Goal: Information Seeking & Learning: Learn about a topic

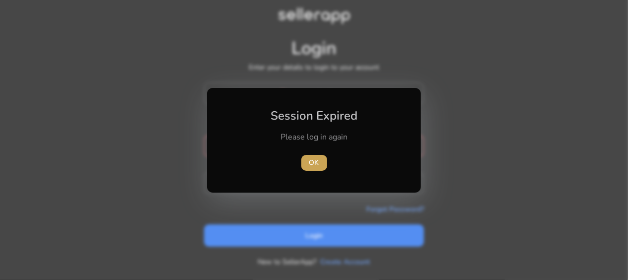
click at [313, 165] on span "OK" at bounding box center [314, 162] width 10 height 10
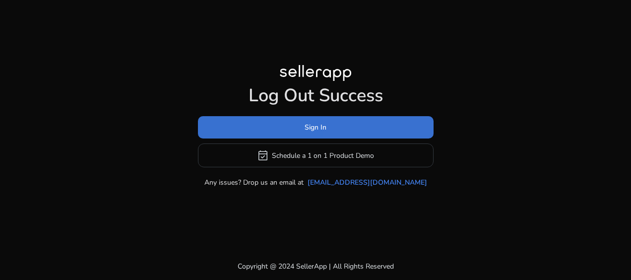
click at [407, 124] on span at bounding box center [316, 128] width 236 height 24
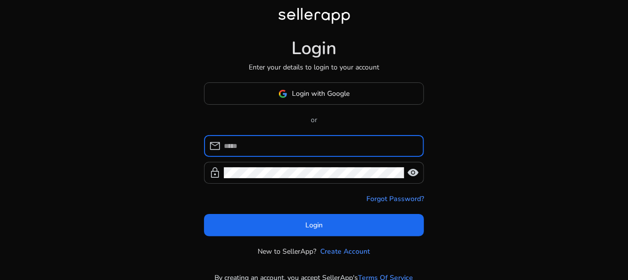
click at [280, 147] on input at bounding box center [320, 145] width 192 height 11
type input "**********"
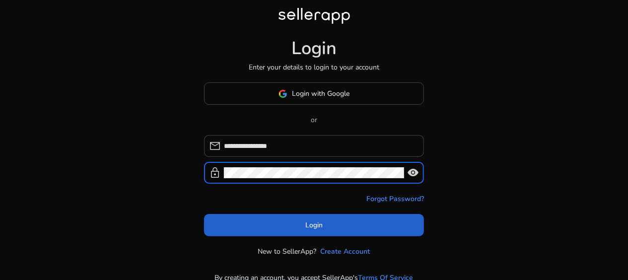
click at [270, 219] on span at bounding box center [314, 225] width 220 height 24
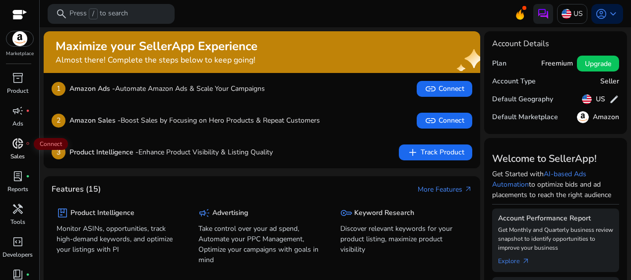
click at [23, 145] on span "donut_small" at bounding box center [18, 144] width 12 height 12
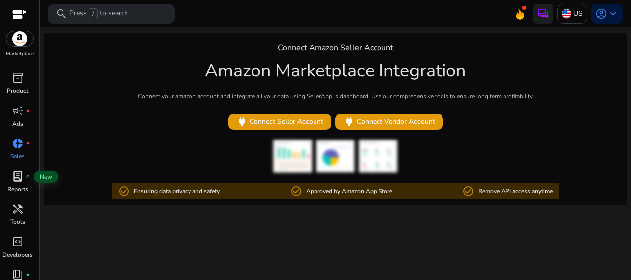
click at [18, 182] on span "lab_profile" at bounding box center [18, 176] width 12 height 12
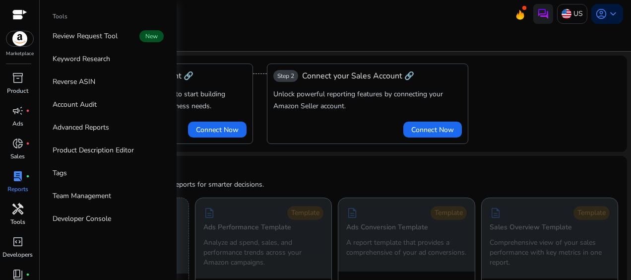
click at [17, 212] on span "handyman" at bounding box center [18, 209] width 12 height 12
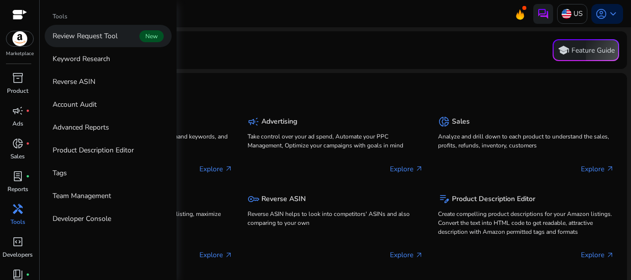
click at [95, 36] on p "Review Request Tool" at bounding box center [85, 36] width 65 height 10
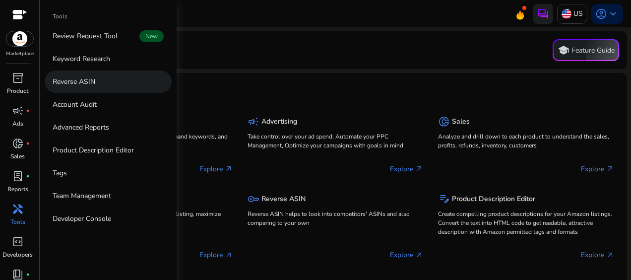
click at [75, 85] on p "Reverse ASIN" at bounding box center [74, 81] width 43 height 10
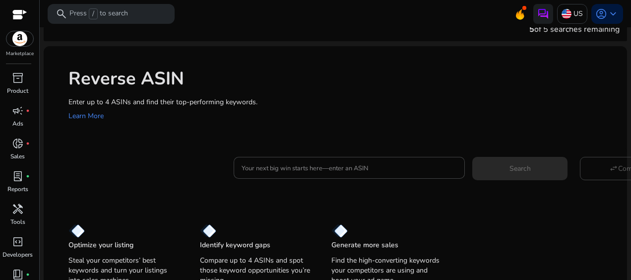
scroll to position [23, 0]
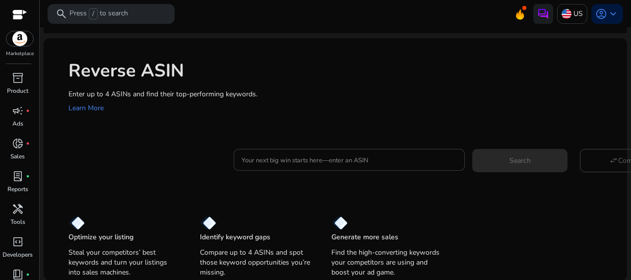
click at [255, 159] on input "Your next big win starts here—enter an ASIN" at bounding box center [349, 159] width 215 height 11
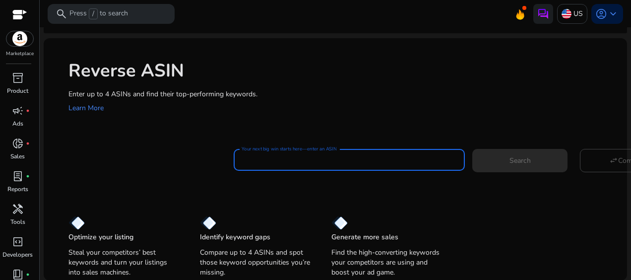
paste input "**********"
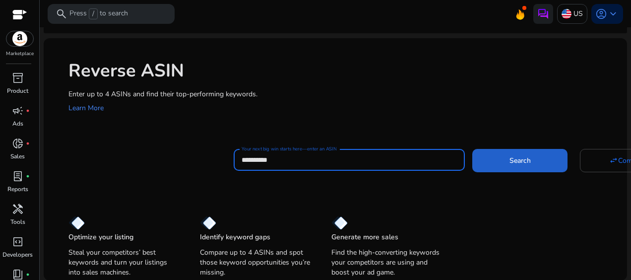
type input "**********"
click at [488, 159] on span at bounding box center [520, 160] width 95 height 24
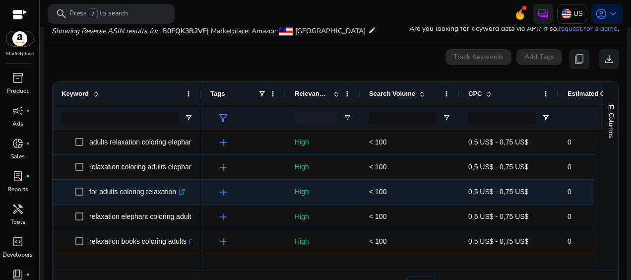
scroll to position [0, 0]
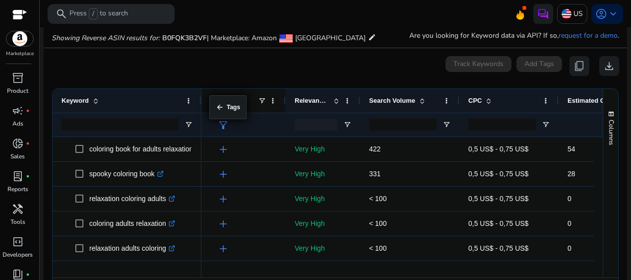
drag, startPoint x: 202, startPoint y: 100, endPoint x: 214, endPoint y: 101, distance: 13.0
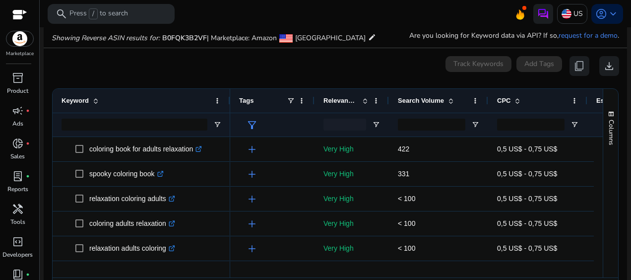
drag, startPoint x: 200, startPoint y: 101, endPoint x: 228, endPoint y: 106, distance: 29.2
click at [228, 104] on div at bounding box center [230, 101] width 4 height 24
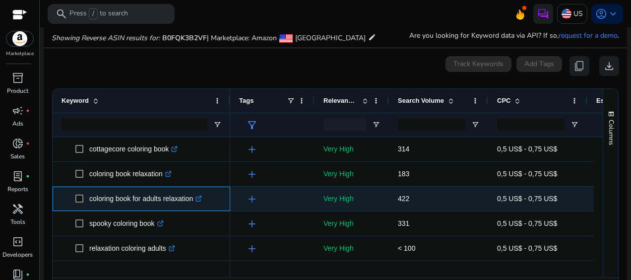
drag, startPoint x: 88, startPoint y: 198, endPoint x: 194, endPoint y: 206, distance: 106.1
click at [194, 206] on span "coloring book for adults relaxation .st0{fill:#2c8af8}" at bounding box center [148, 199] width 146 height 20
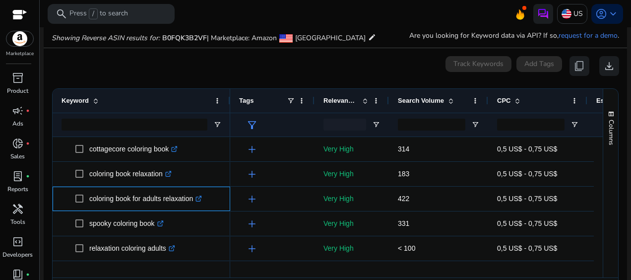
copy span "coloring book for adults relaxation"
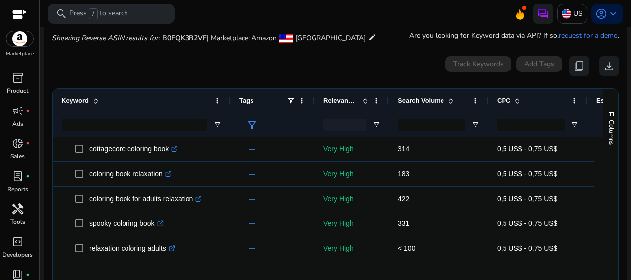
click at [21, 220] on p "Tools" at bounding box center [17, 221] width 15 height 9
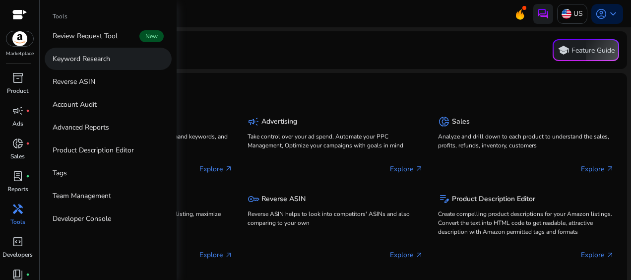
click at [94, 61] on p "Keyword Research" at bounding box center [82, 59] width 58 height 10
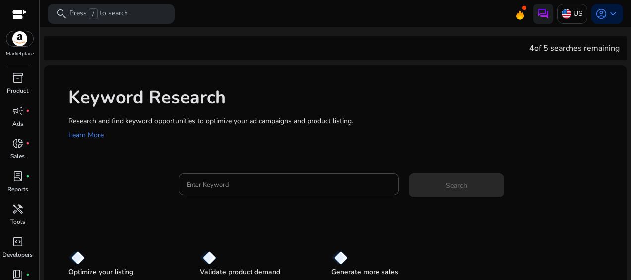
scroll to position [35, 0]
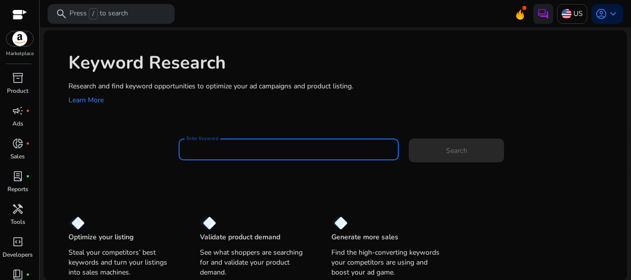
click at [238, 147] on input "Enter Keyword" at bounding box center [289, 149] width 205 height 11
paste input "**********"
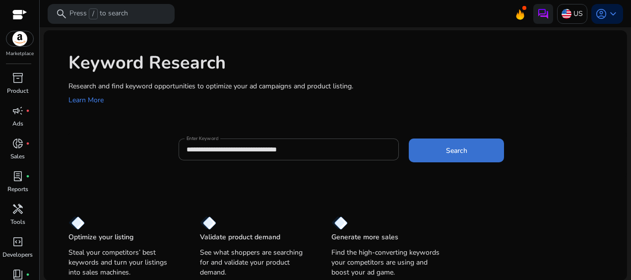
click at [453, 153] on span "Search" at bounding box center [456, 150] width 21 height 10
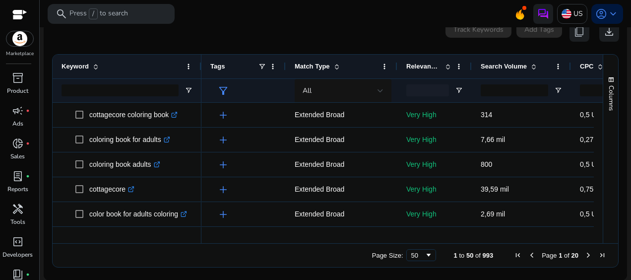
scroll to position [0, 0]
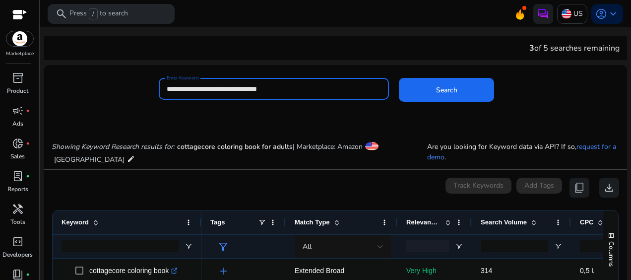
drag, startPoint x: 280, startPoint y: 90, endPoint x: 165, endPoint y: 86, distance: 114.7
click at [165, 86] on div "**********" at bounding box center [274, 89] width 230 height 22
paste input
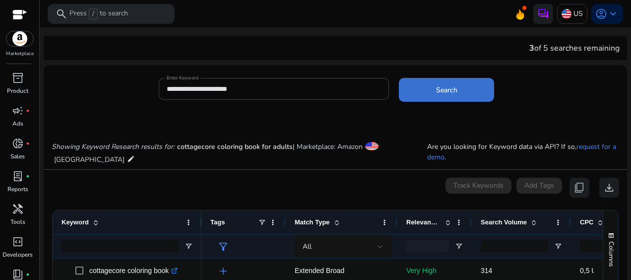
click at [436, 91] on span "Search" at bounding box center [446, 90] width 21 height 10
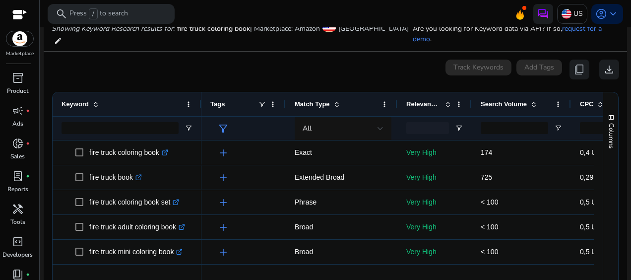
scroll to position [118, 0]
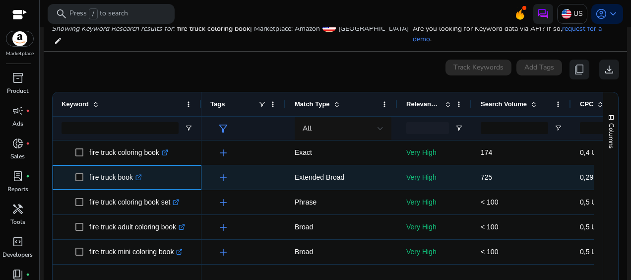
drag, startPoint x: 134, startPoint y: 167, endPoint x: 86, endPoint y: 171, distance: 48.3
click at [86, 171] on span "fire truck book .st0{fill:#2c8af8}" at bounding box center [133, 177] width 117 height 20
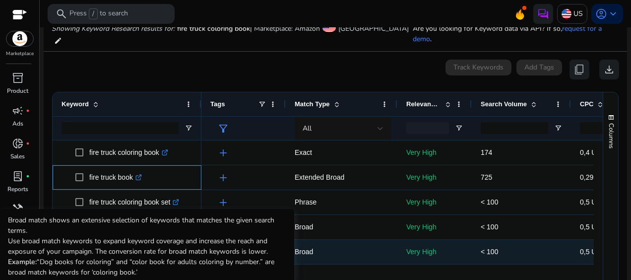
copy span "fire truck book"
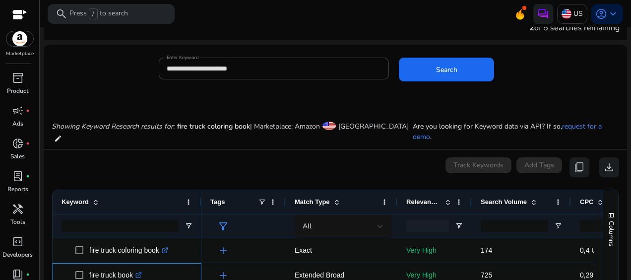
scroll to position [0, 0]
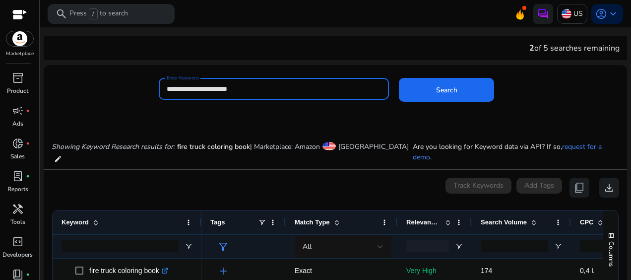
drag, startPoint x: 255, startPoint y: 90, endPoint x: 164, endPoint y: 91, distance: 90.8
click at [164, 91] on div "**********" at bounding box center [274, 89] width 230 height 22
paste input
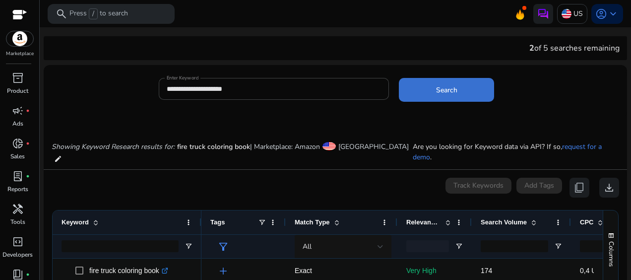
click at [436, 90] on span "Search" at bounding box center [446, 90] width 21 height 10
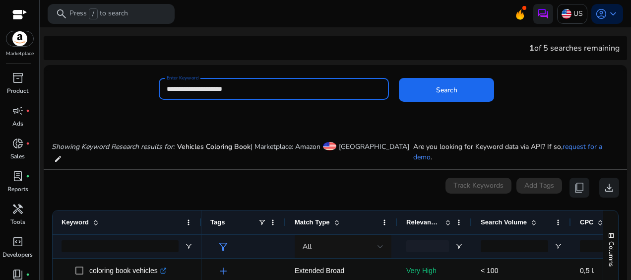
drag, startPoint x: 250, startPoint y: 87, endPoint x: 164, endPoint y: 94, distance: 86.2
click at [164, 94] on div "**********" at bounding box center [274, 89] width 230 height 22
paste input
type input "**********"
click at [399, 78] on button "Search" at bounding box center [446, 90] width 95 height 24
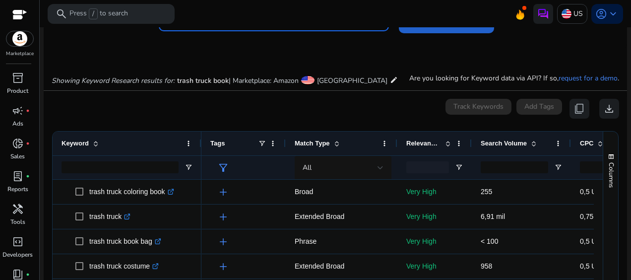
scroll to position [118, 0]
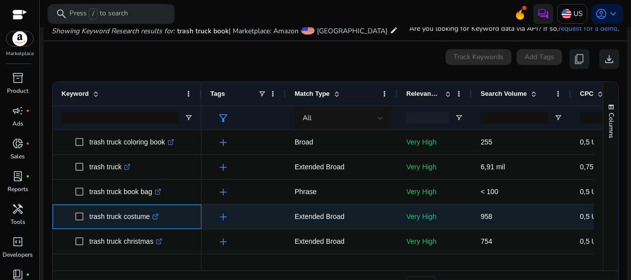
drag, startPoint x: 88, startPoint y: 216, endPoint x: 149, endPoint y: 225, distance: 61.6
click at [149, 225] on span "trash truck costume .st0{fill:#2c8af8}" at bounding box center [133, 217] width 117 height 20
copy span "trash truck costume"
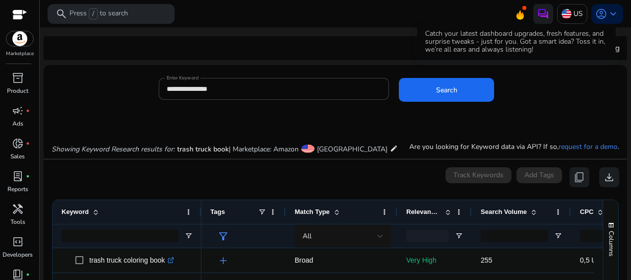
click at [517, 15] on icon at bounding box center [520, 14] width 7 height 9
